Goal: Navigation & Orientation: Find specific page/section

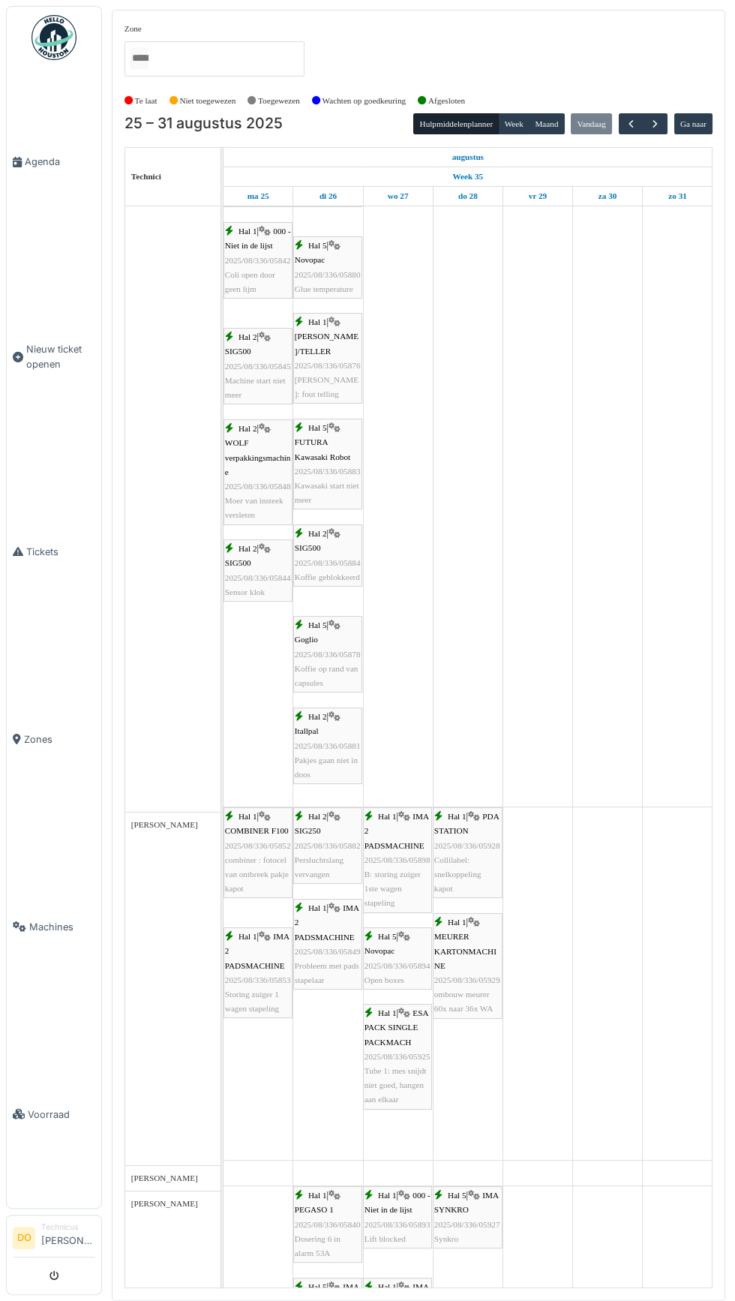
scroll to position [428, 0]
click at [60, 158] on link "Agenda" at bounding box center [54, 162] width 95 height 188
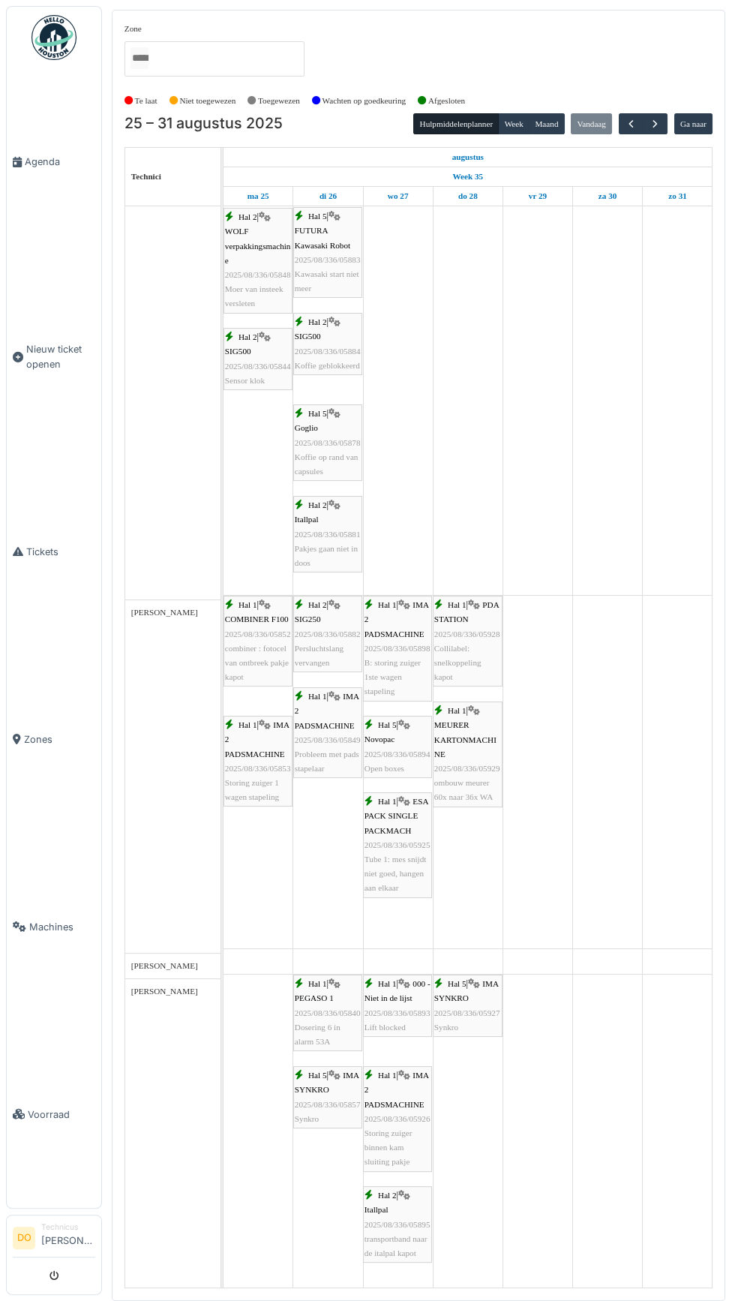
scroll to position [640, 0]
